Goal: Transaction & Acquisition: Purchase product/service

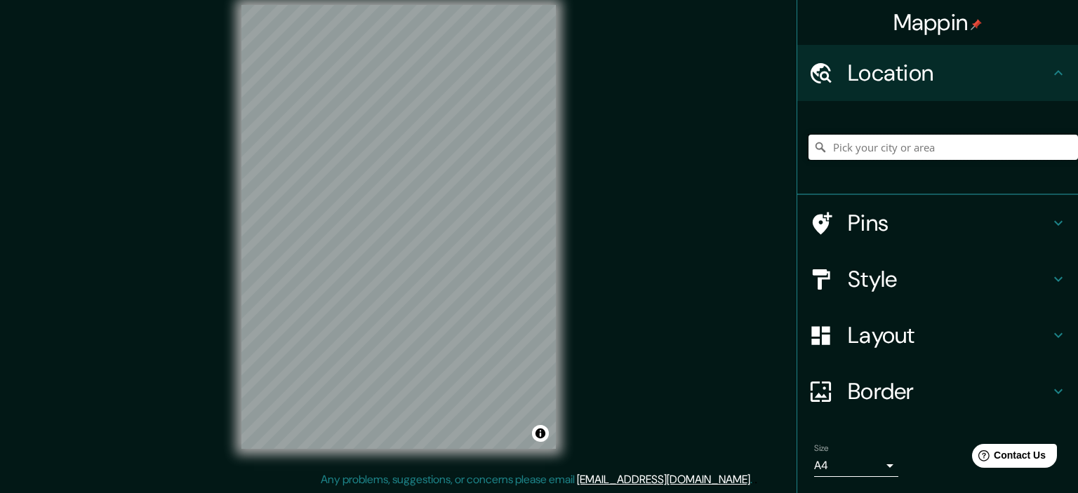
click at [891, 141] on input "Pick your city or area" at bounding box center [942, 147] width 269 height 25
drag, startPoint x: 923, startPoint y: 146, endPoint x: 1064, endPoint y: 150, distance: 141.8
click at [1064, 150] on input "[GEOGRAPHIC_DATA], [GEOGRAPHIC_DATA], [GEOGRAPHIC_DATA] 8820000, [GEOGRAPHIC_DA…" at bounding box center [942, 147] width 269 height 25
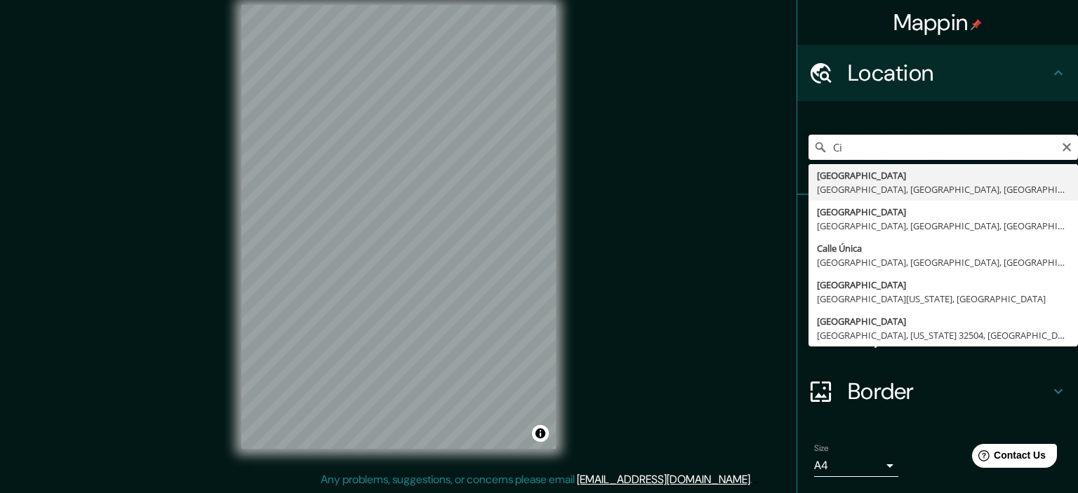
type input "C"
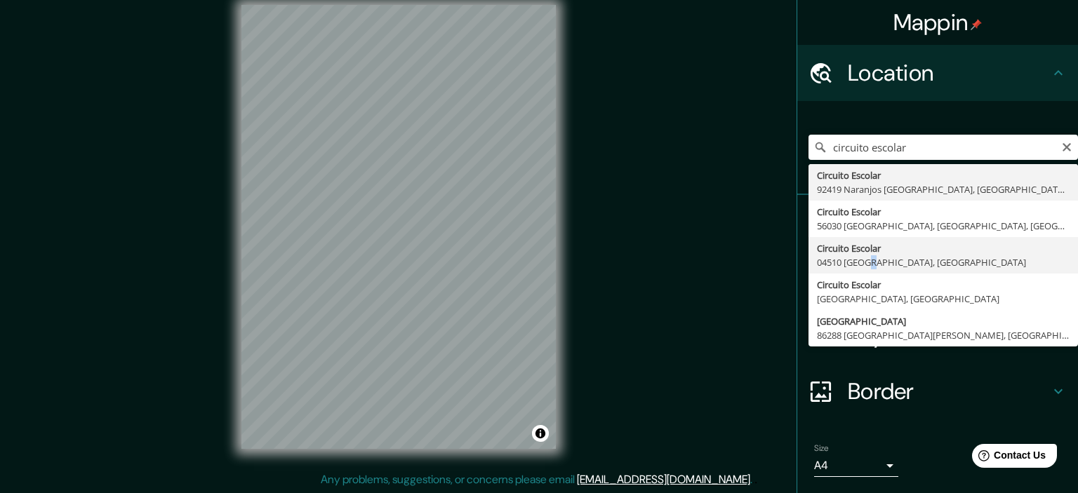
type input "Circuito Escolar, 04510 [GEOGRAPHIC_DATA], [GEOGRAPHIC_DATA]"
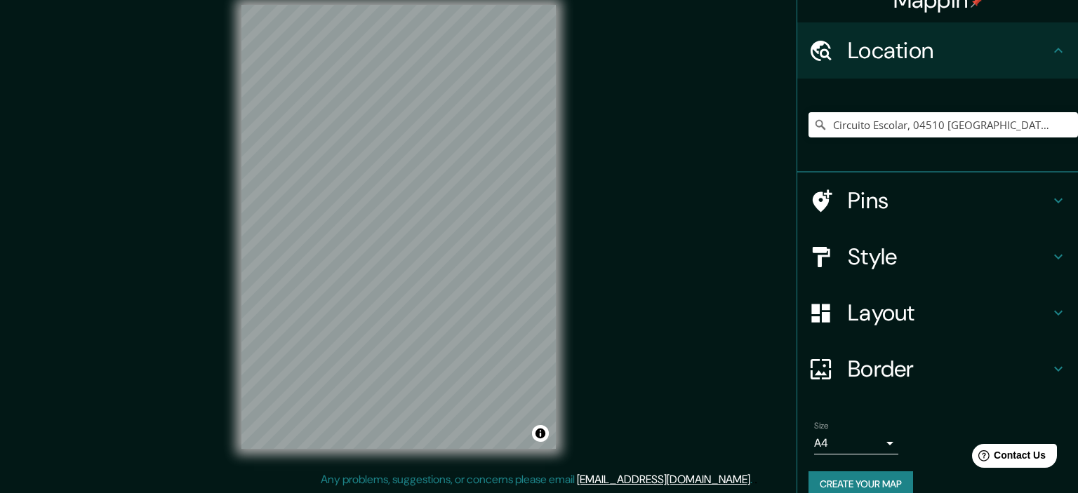
scroll to position [42, 0]
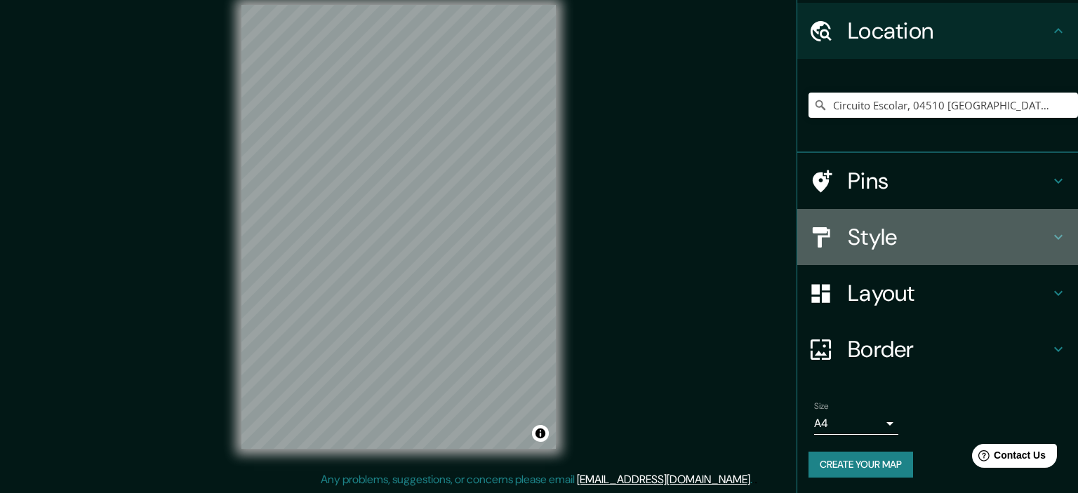
click at [1046, 234] on h4 "Style" at bounding box center [949, 237] width 202 height 28
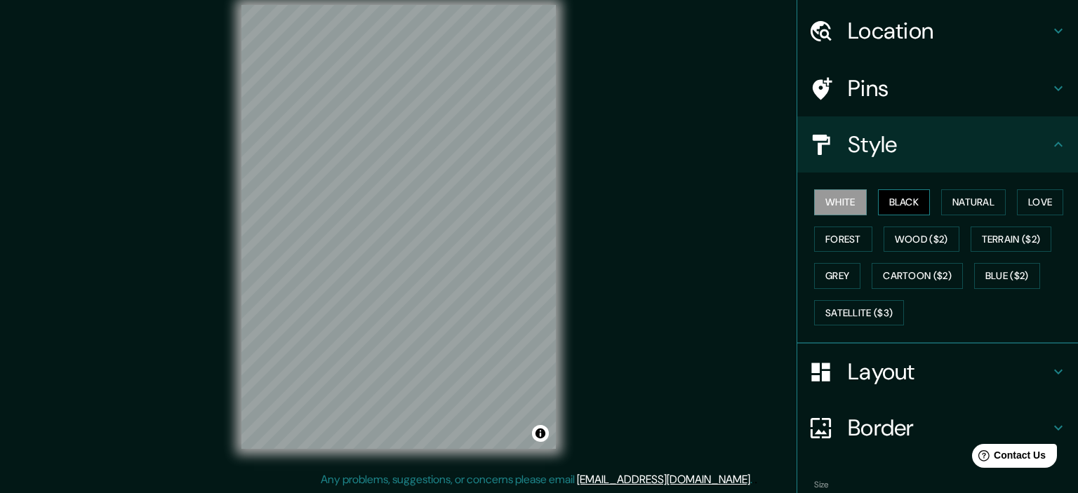
click at [908, 193] on button "Black" at bounding box center [904, 202] width 53 height 26
click at [953, 201] on button "Natural" at bounding box center [973, 202] width 65 height 26
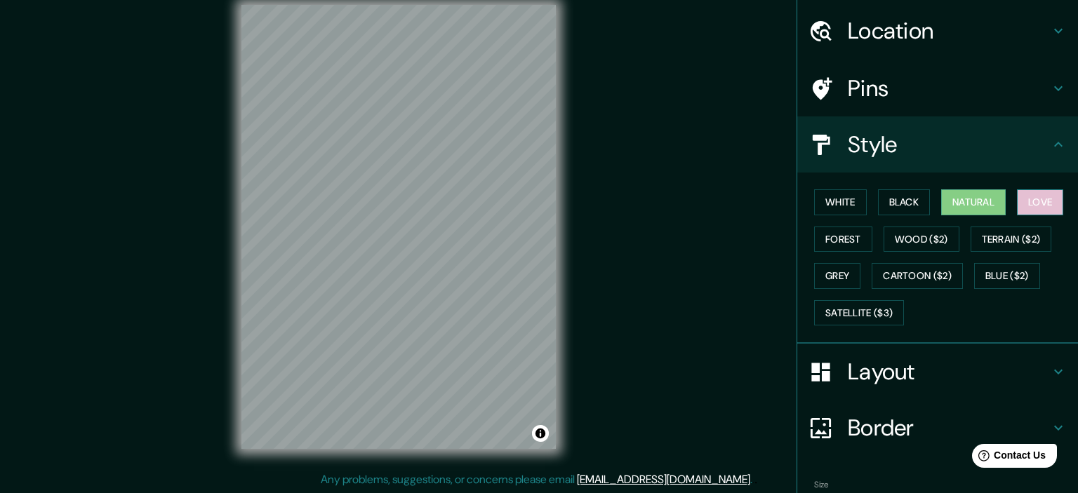
click at [1048, 209] on button "Love" at bounding box center [1040, 202] width 46 height 26
click at [991, 206] on button "Natural" at bounding box center [973, 202] width 65 height 26
click at [1048, 203] on button "Love" at bounding box center [1040, 202] width 46 height 26
click at [862, 232] on button "Forest" at bounding box center [843, 240] width 58 height 26
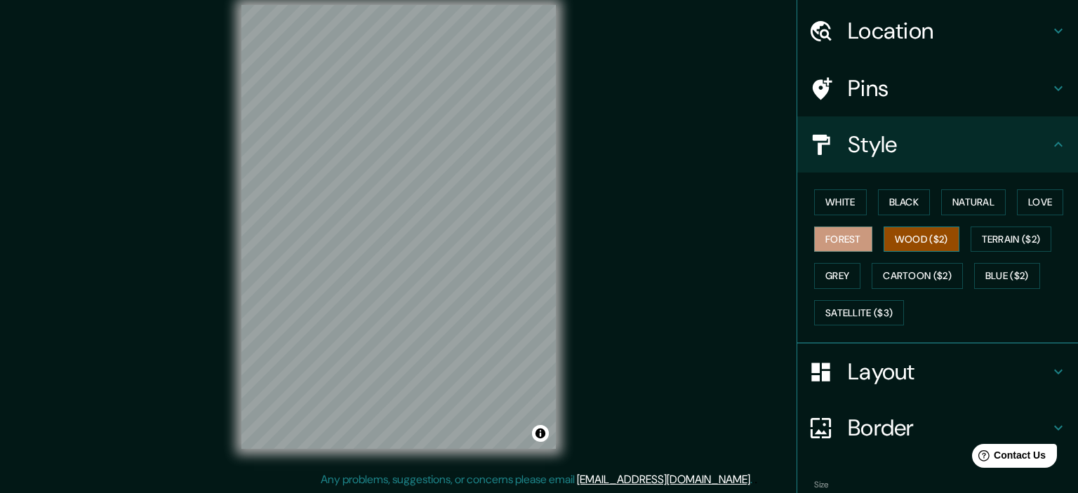
click at [914, 239] on button "Wood ($2)" at bounding box center [921, 240] width 76 height 26
click at [1001, 234] on button "Terrain ($2)" at bounding box center [1010, 240] width 81 height 26
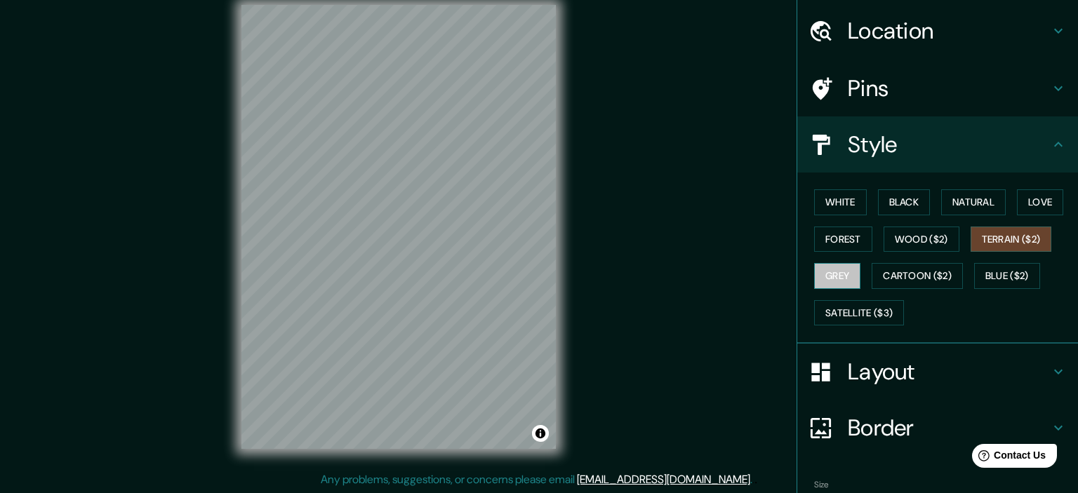
click at [852, 273] on button "Grey" at bounding box center [837, 276] width 46 height 26
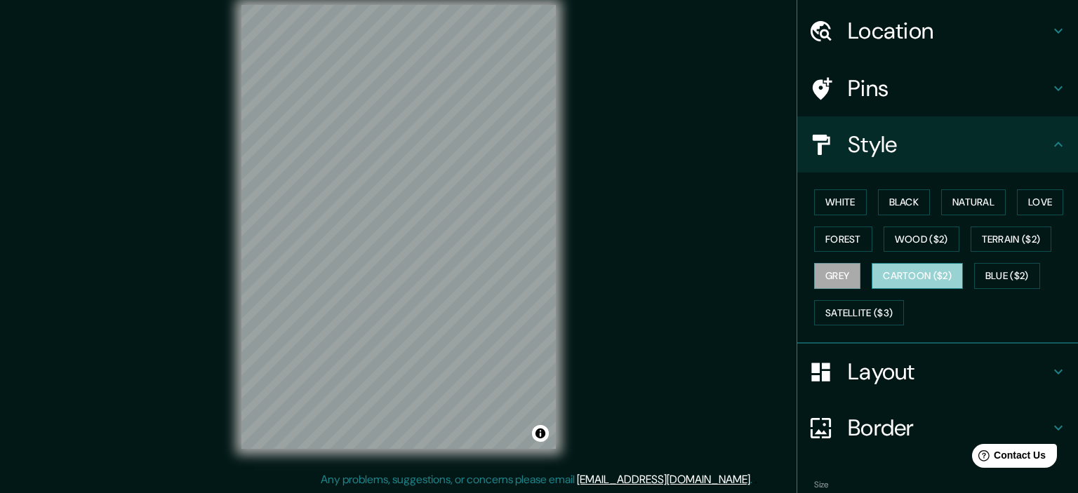
click at [908, 278] on button "Cartoon ($2)" at bounding box center [916, 276] width 91 height 26
click at [1012, 280] on button "Blue ($2)" at bounding box center [1007, 276] width 66 height 26
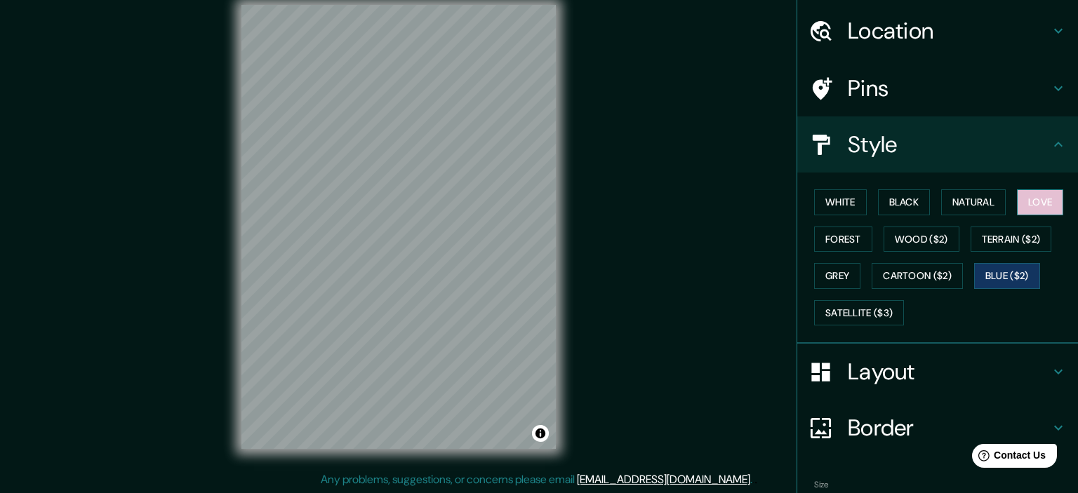
click at [1050, 209] on button "Love" at bounding box center [1040, 202] width 46 height 26
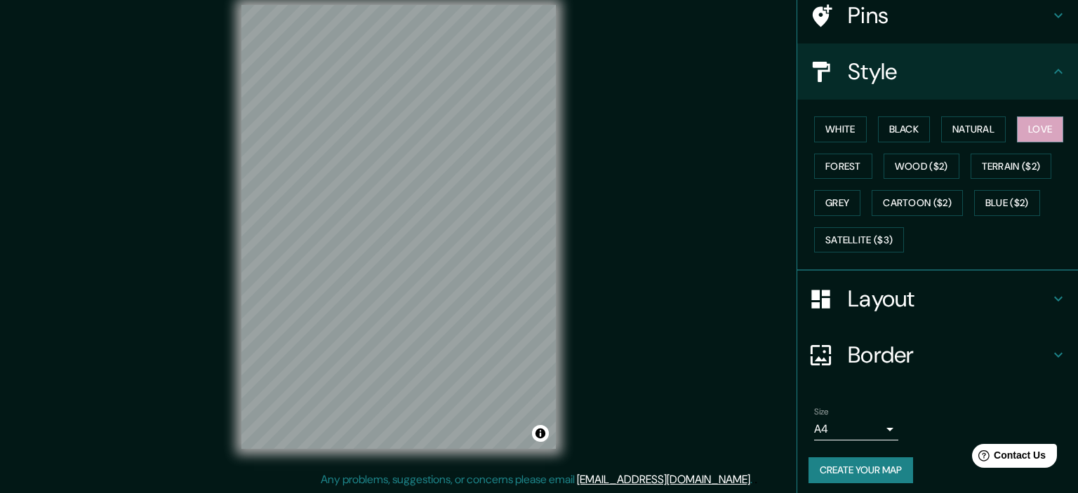
scroll to position [119, 0]
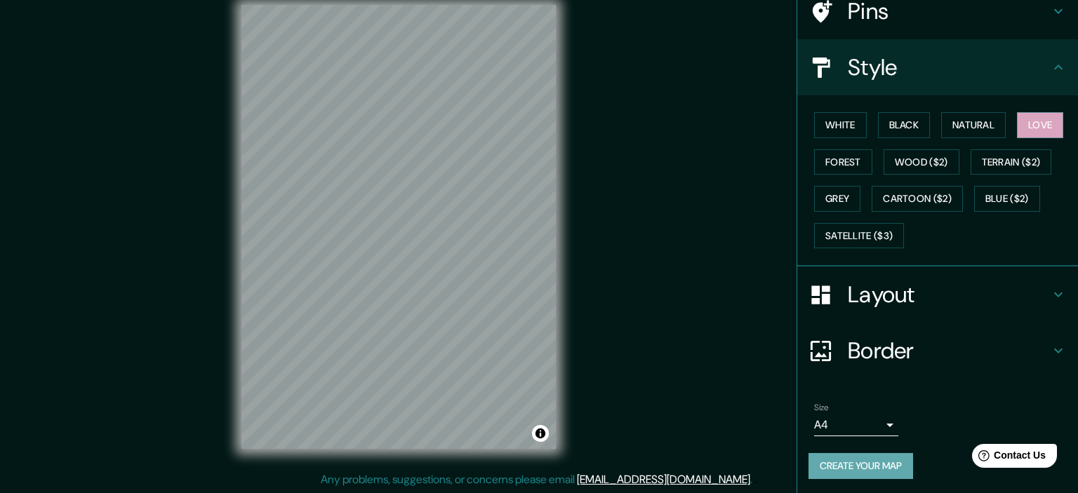
click at [891, 460] on button "Create your map" at bounding box center [860, 466] width 105 height 26
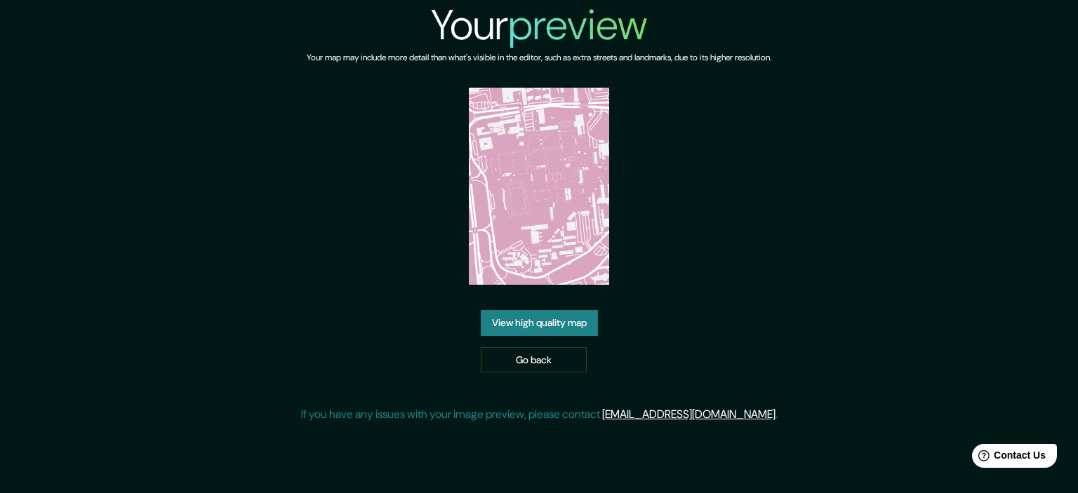
click at [622, 310] on div "Your preview Your map may include more detail than what's visible in the editor…" at bounding box center [539, 217] width 476 height 434
click at [568, 326] on link "View high quality map" at bounding box center [539, 323] width 117 height 26
